Goal: Information Seeking & Learning: Learn about a topic

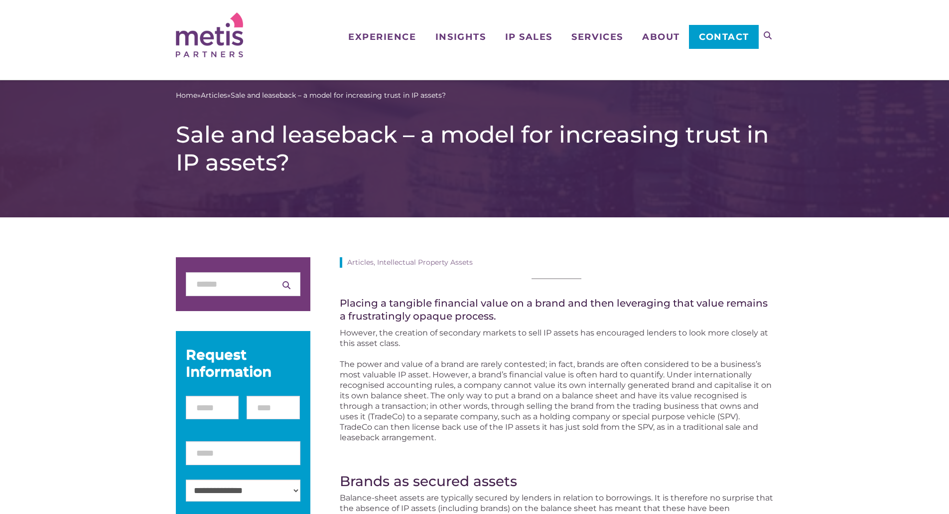
scroll to position [103, 0]
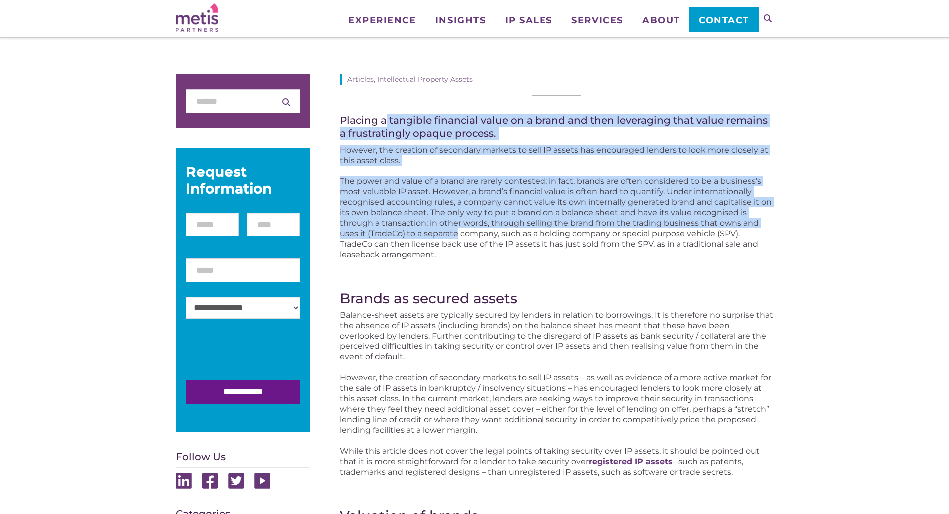
drag, startPoint x: 386, startPoint y: 116, endPoint x: 459, endPoint y: 236, distance: 140.2
click at [459, 236] on p "The power and value of a brand are rarely contested; in fact, brands are often …" at bounding box center [556, 218] width 433 height 84
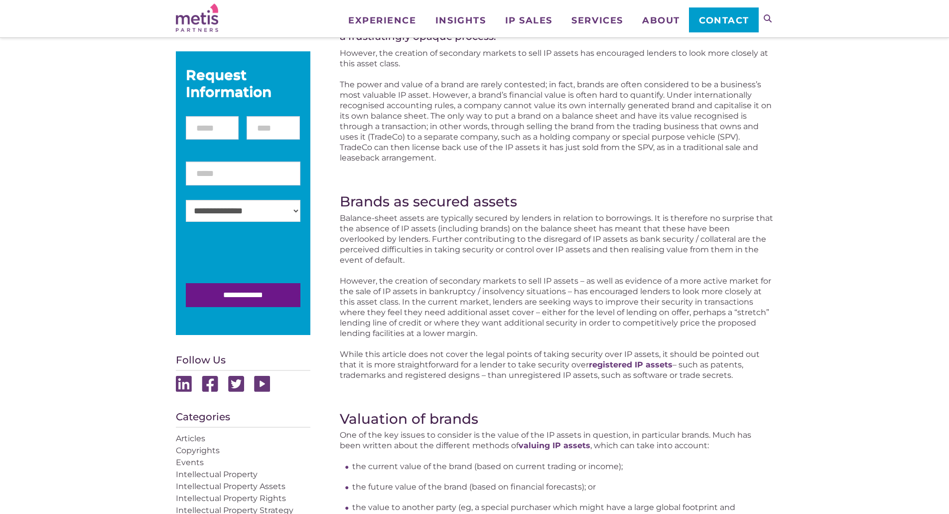
scroll to position [200, 0]
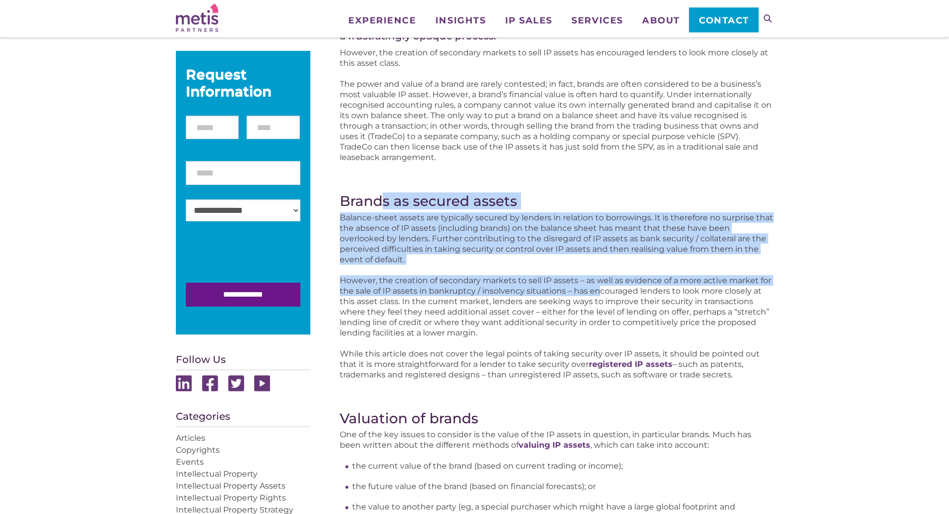
drag, startPoint x: 385, startPoint y: 204, endPoint x: 601, endPoint y: 286, distance: 231.3
click at [601, 286] on p "However, the creation of secondary markets to sell IP assets – as well as evide…" at bounding box center [556, 306] width 433 height 63
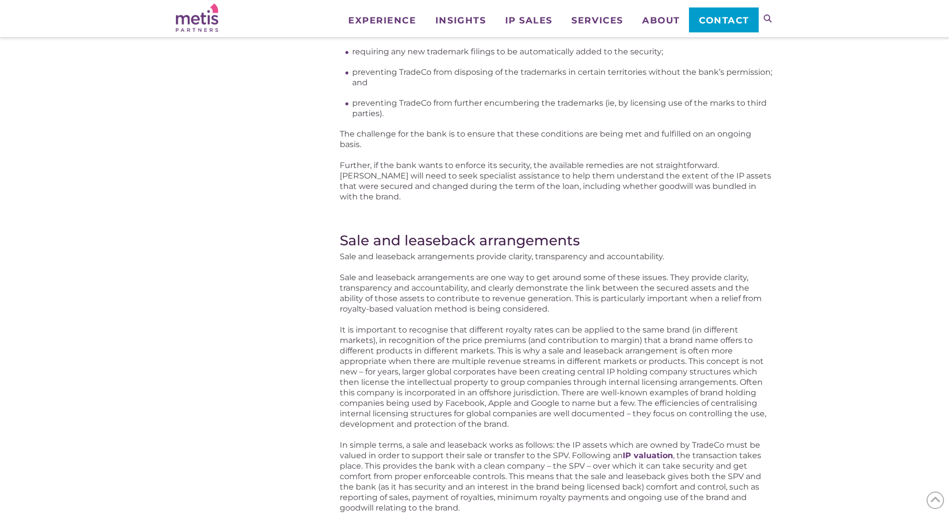
scroll to position [819, 0]
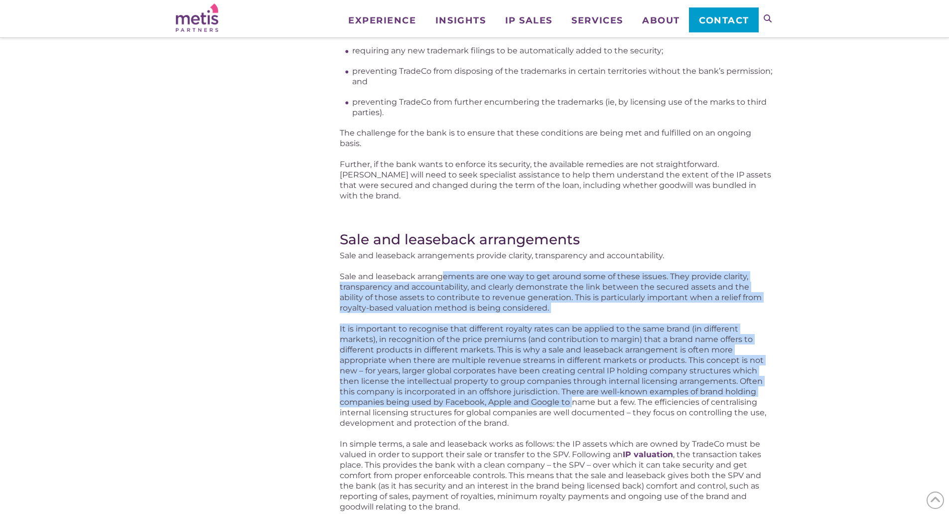
drag, startPoint x: 442, startPoint y: 263, endPoint x: 573, endPoint y: 393, distance: 184.6
click at [573, 393] on p "It is important to recognise that different royalty rates can be applied to the…" at bounding box center [556, 375] width 433 height 105
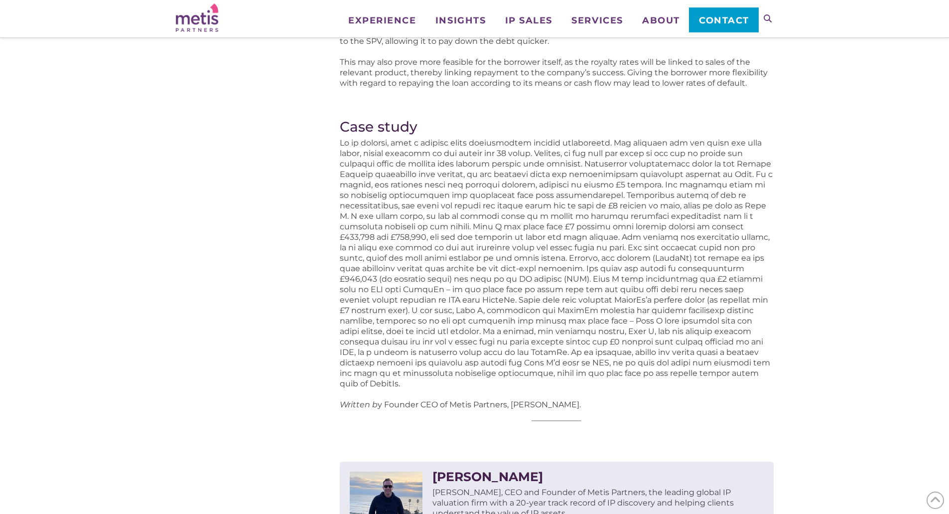
scroll to position [2248, 0]
